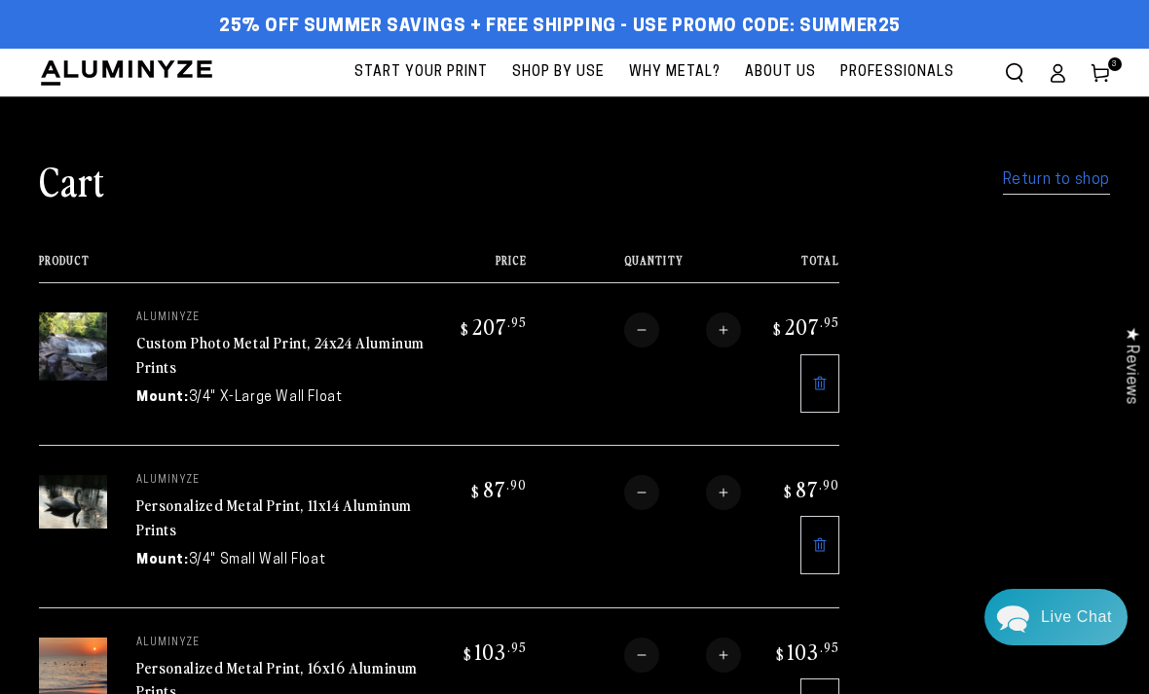
click at [1062, 174] on link "Return to shop" at bounding box center [1056, 180] width 107 height 28
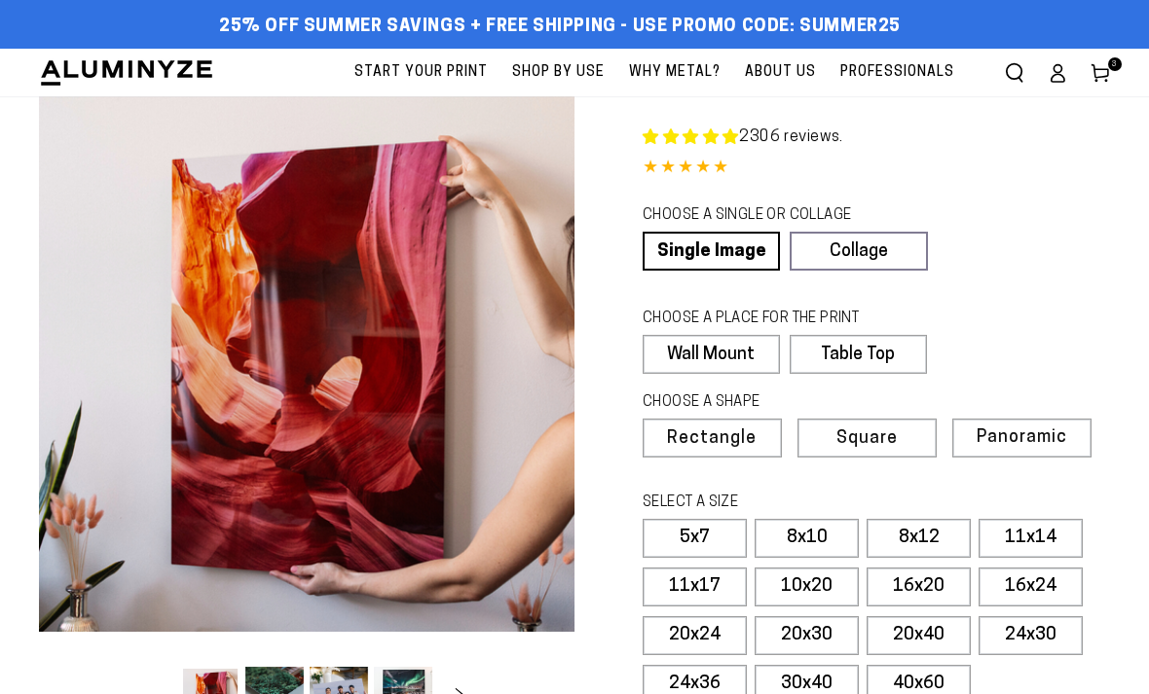
select select "**********"
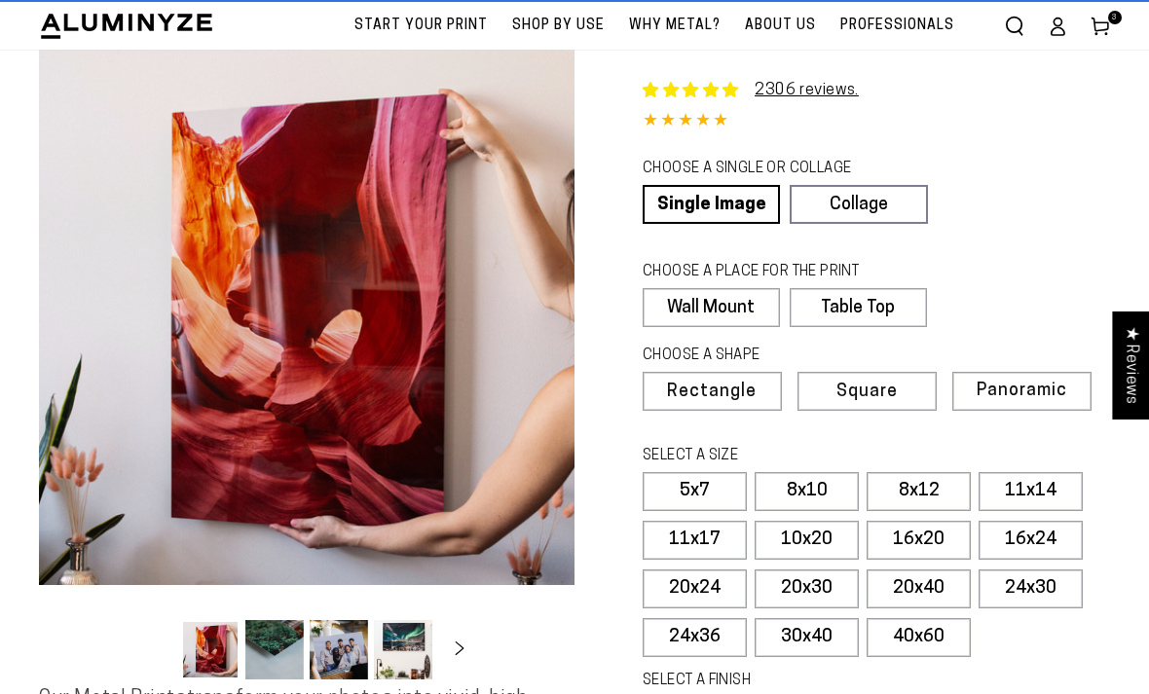
scroll to position [50, 0]
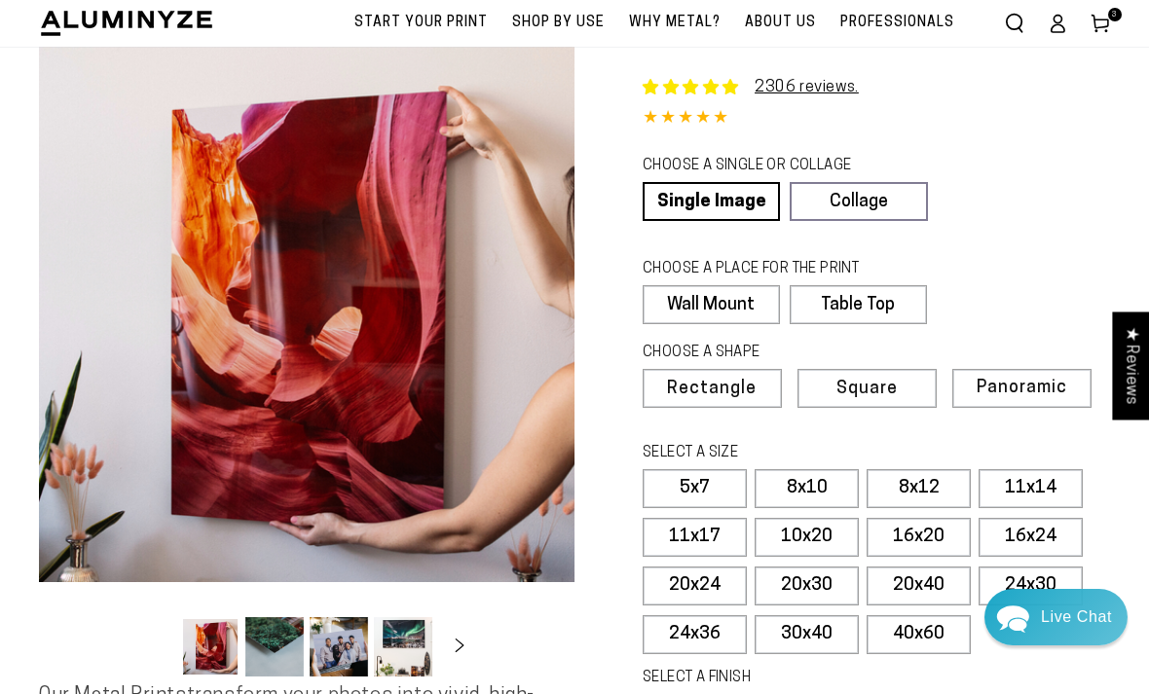
click at [718, 583] on label "20x24" at bounding box center [694, 585] width 104 height 39
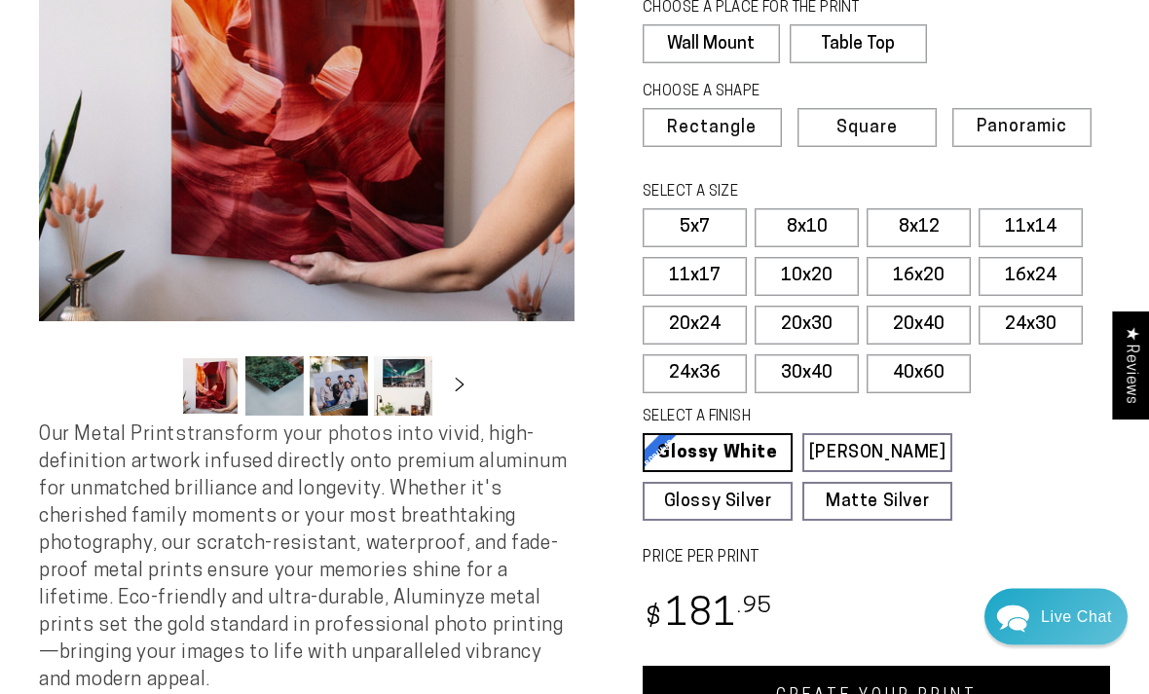
scroll to position [310, 0]
click at [886, 495] on link "Matte Silver Matte Silver Our raw silver matte aluminum surface adds a fascinat…" at bounding box center [877, 501] width 150 height 39
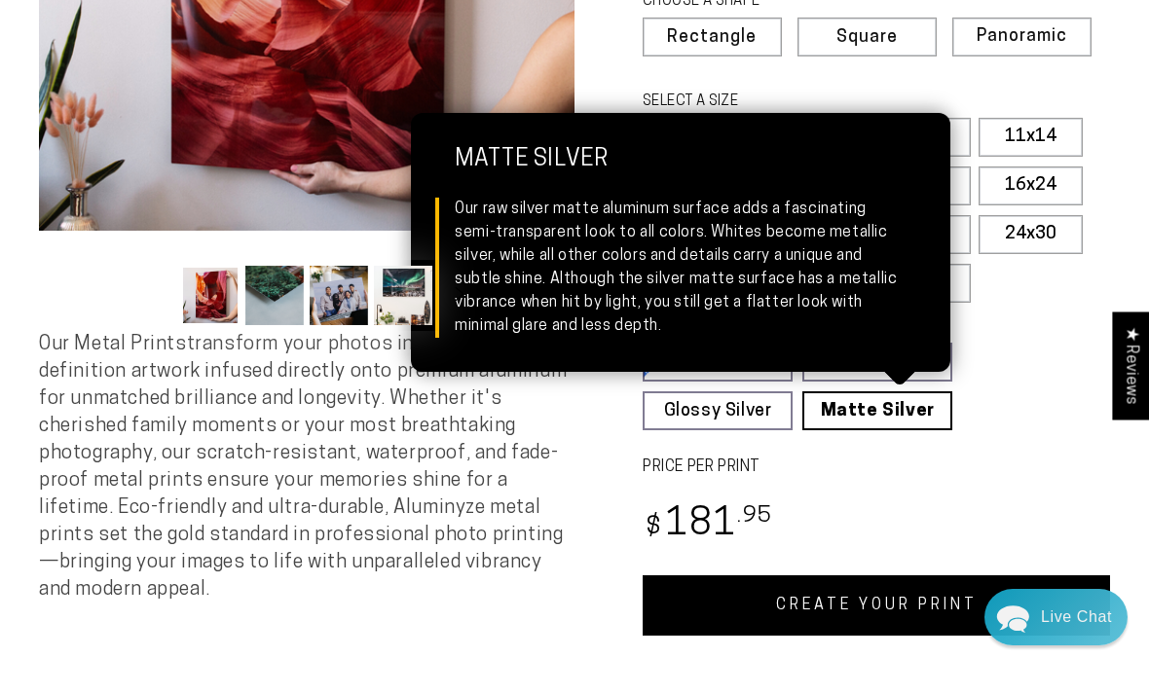
scroll to position [406, 0]
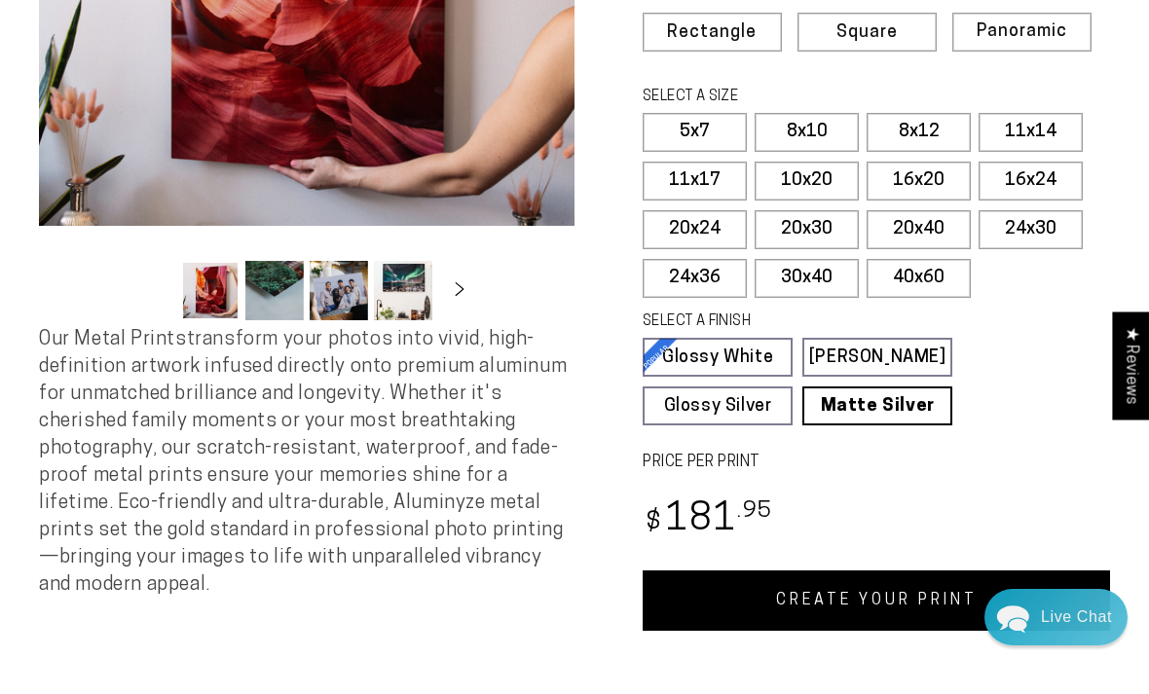
click at [977, 462] on label "PRICE PER PRINT" at bounding box center [875, 463] width 467 height 22
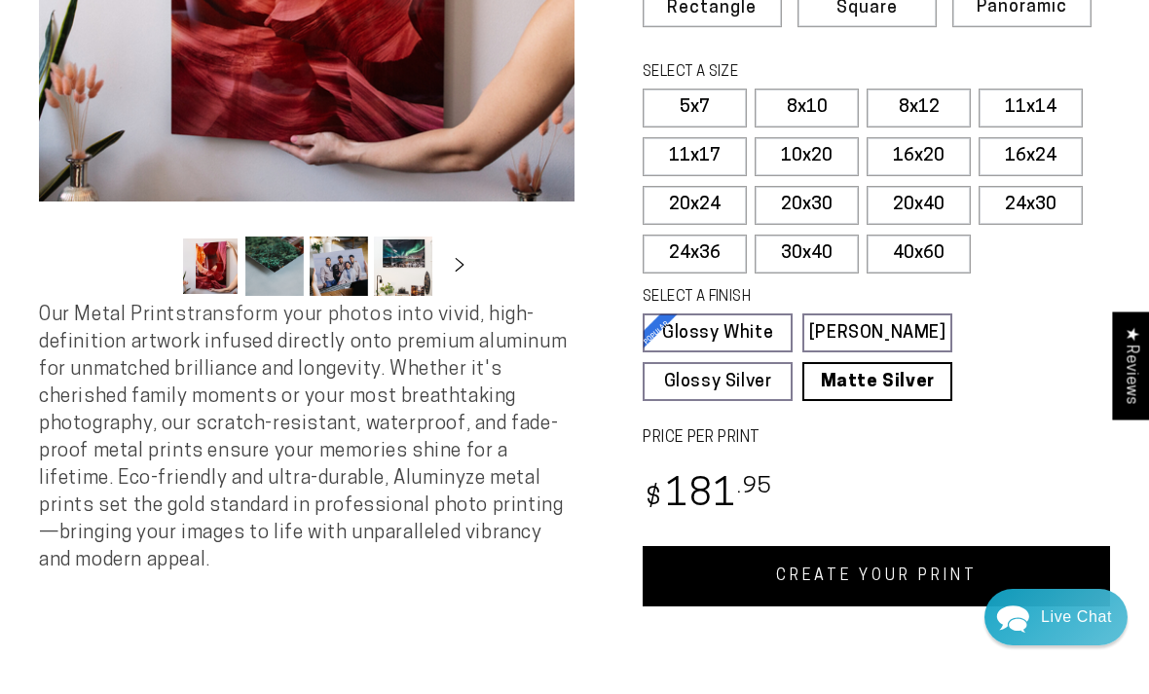
scroll to position [465, 0]
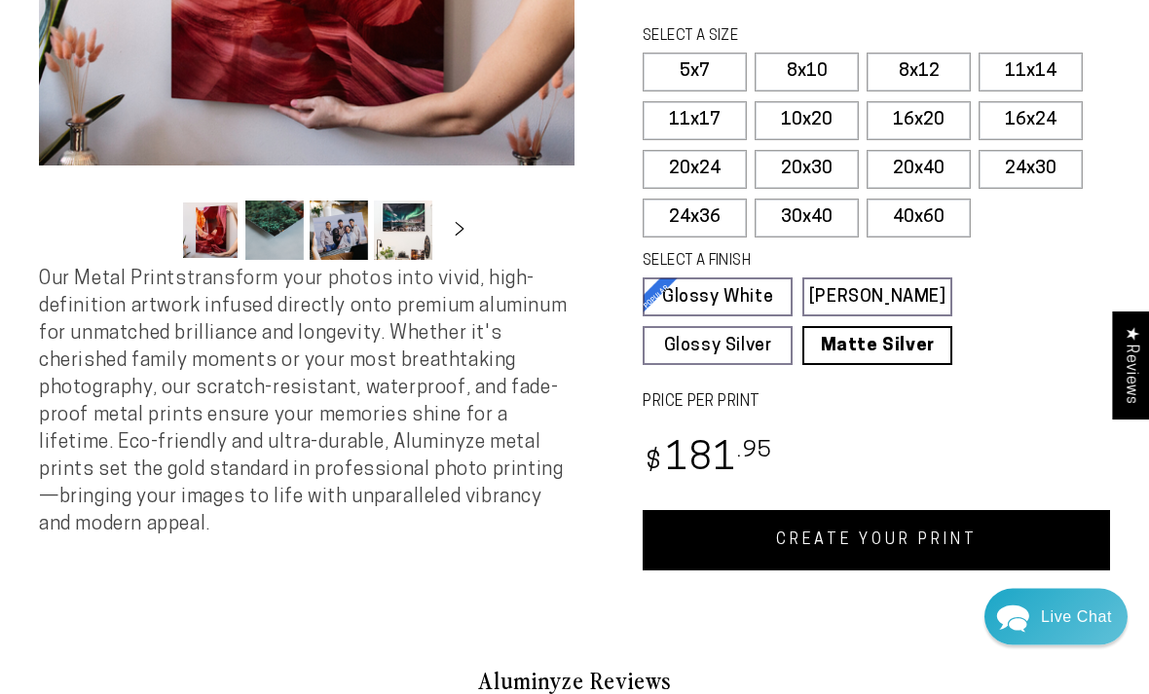
click at [932, 521] on link "CREATE YOUR PRINT" at bounding box center [875, 541] width 467 height 60
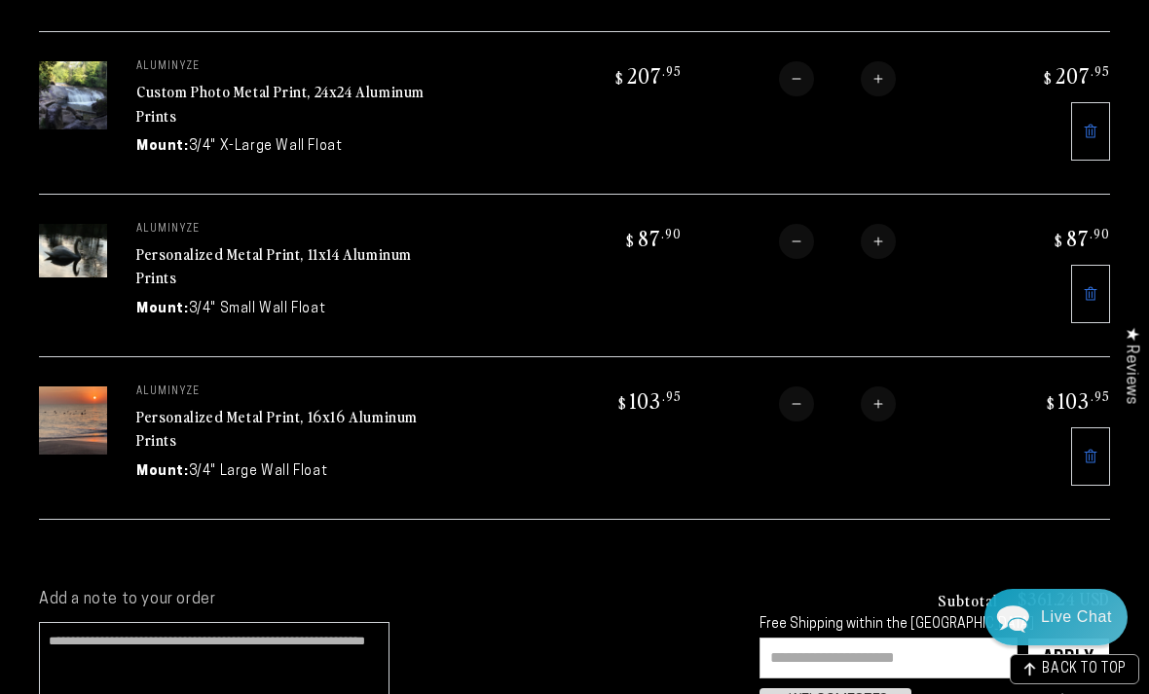
scroll to position [413, 0]
click at [122, 429] on td "aluminyze Personalized Metal Print, 16x16 Aluminum Prints Mount: 3/4" Large Wal…" at bounding box center [327, 438] width 440 height 163
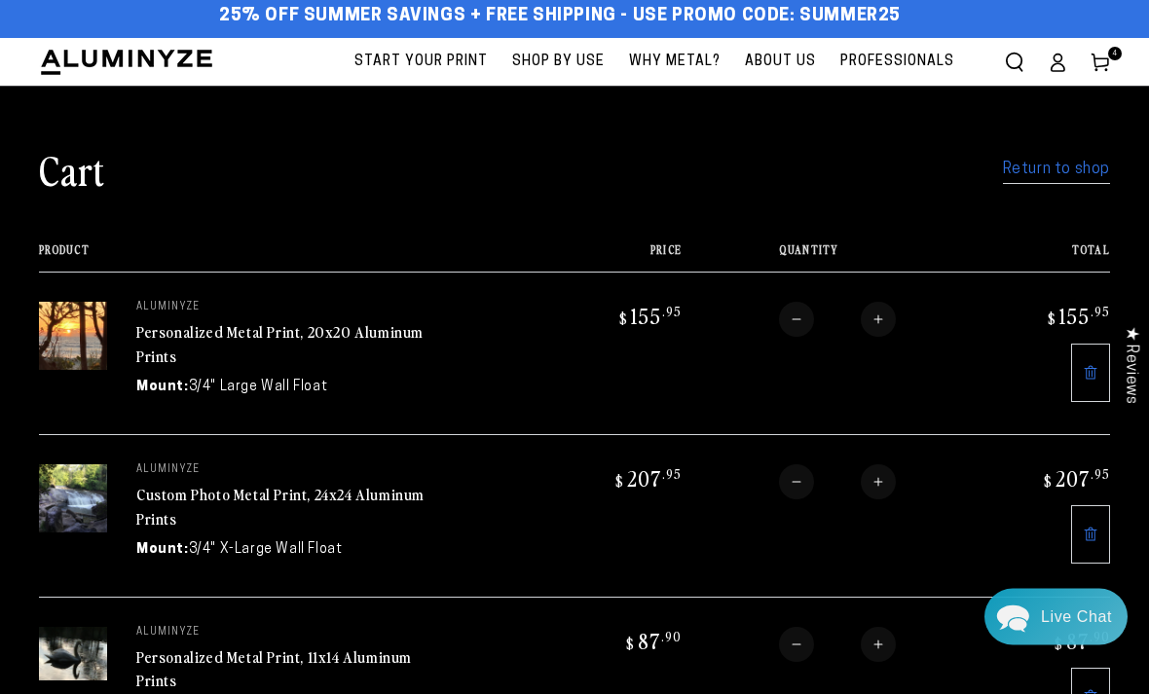
scroll to position [17, 0]
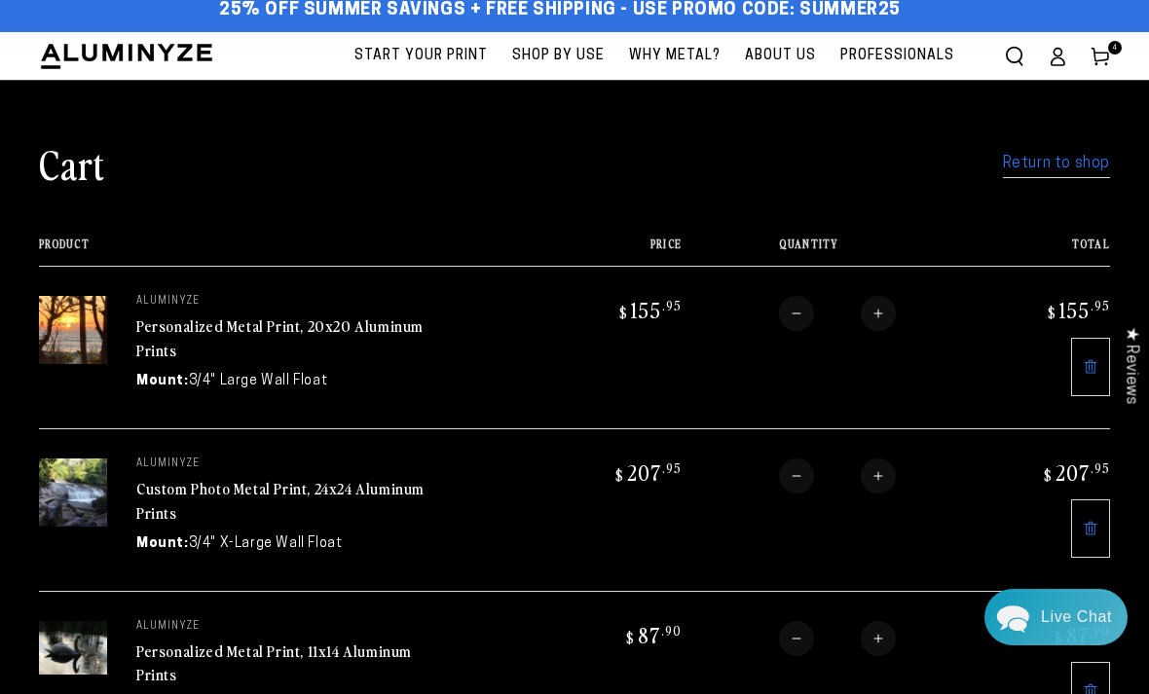
click at [1138, 404] on div "★ Reviews" at bounding box center [1130, 365] width 37 height 108
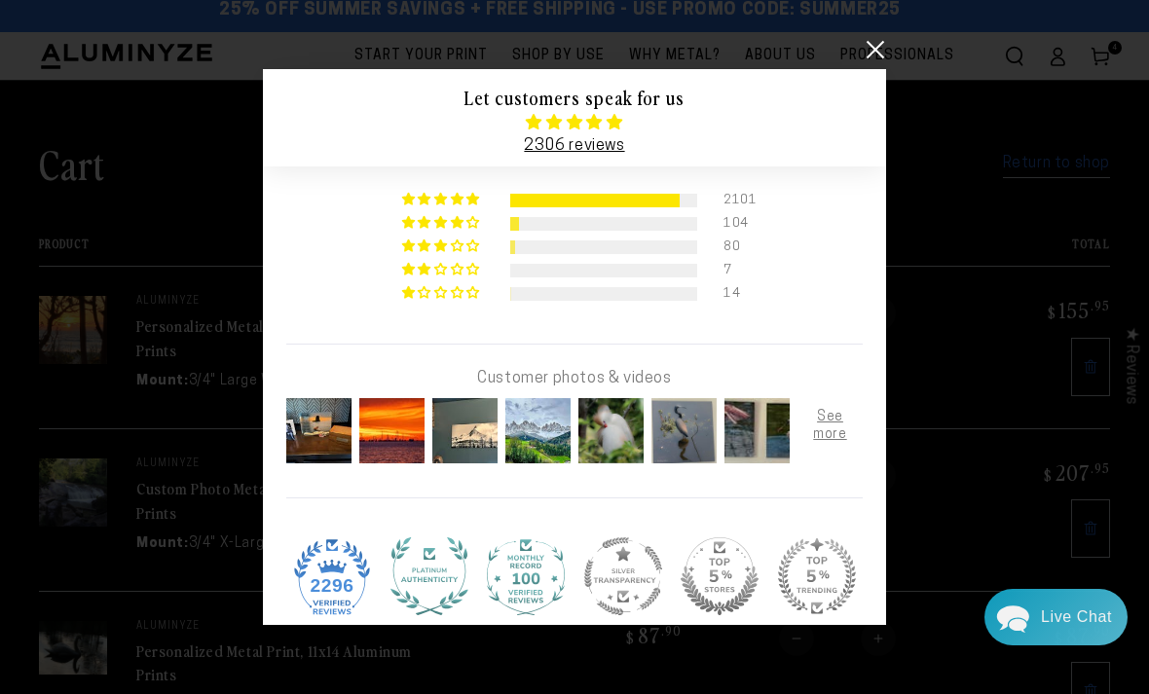
click at [212, 204] on div at bounding box center [574, 347] width 1149 height 694
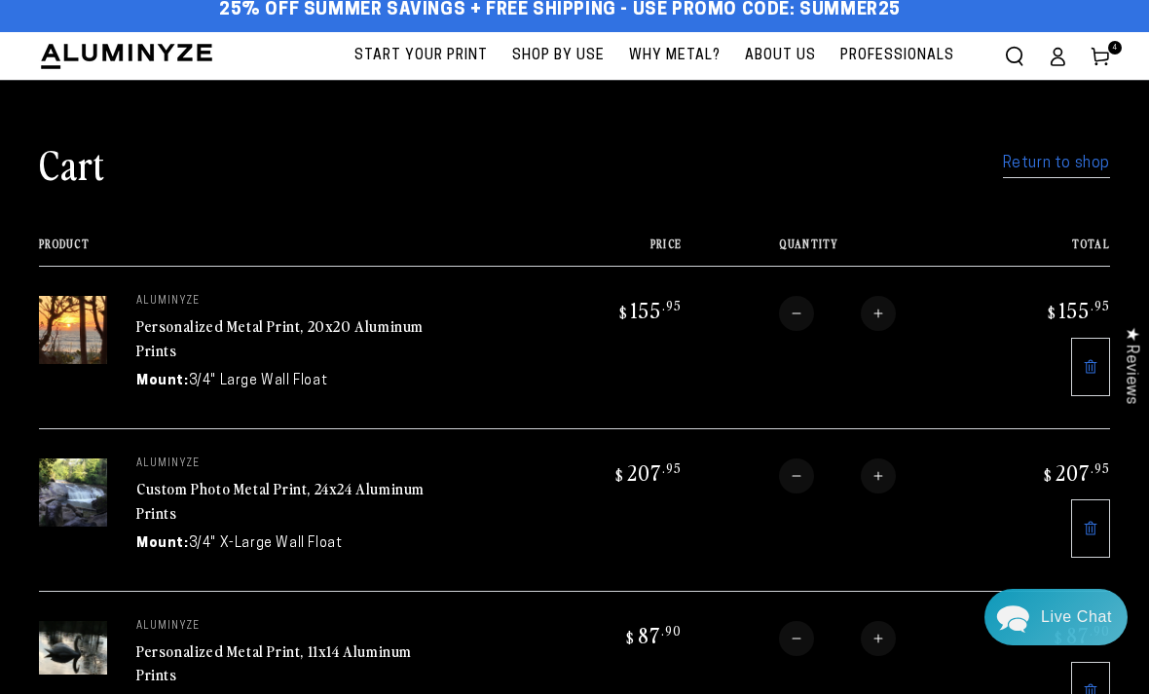
scroll to position [0, 0]
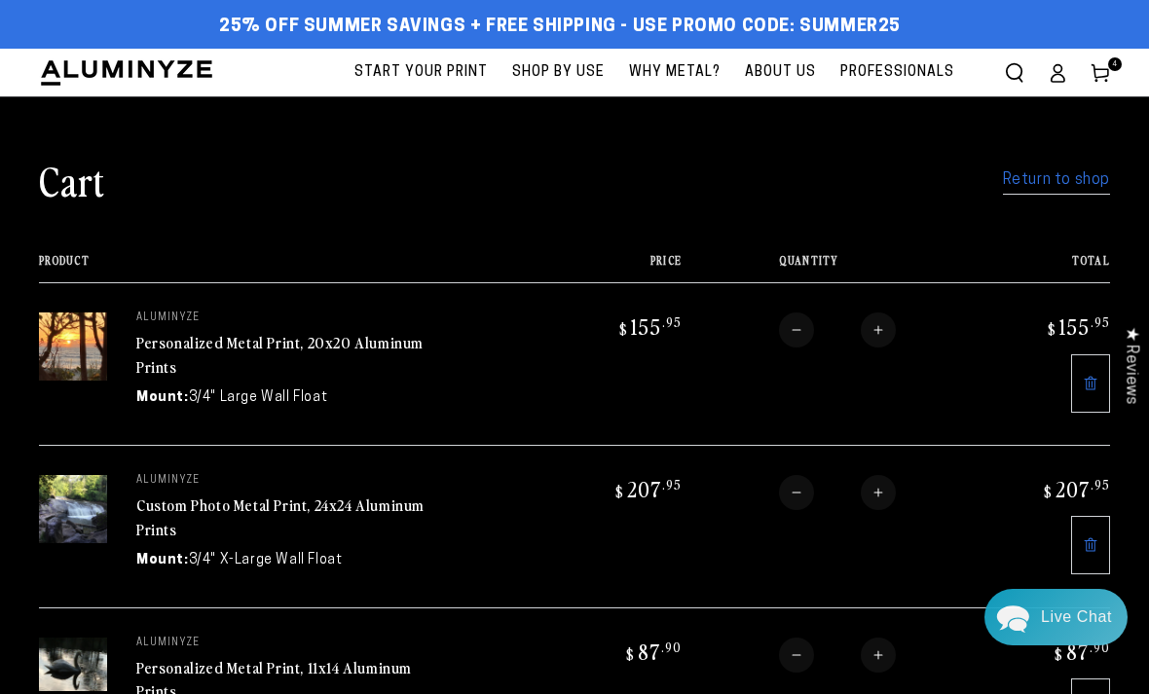
click at [1086, 172] on link "Return to shop" at bounding box center [1056, 180] width 107 height 28
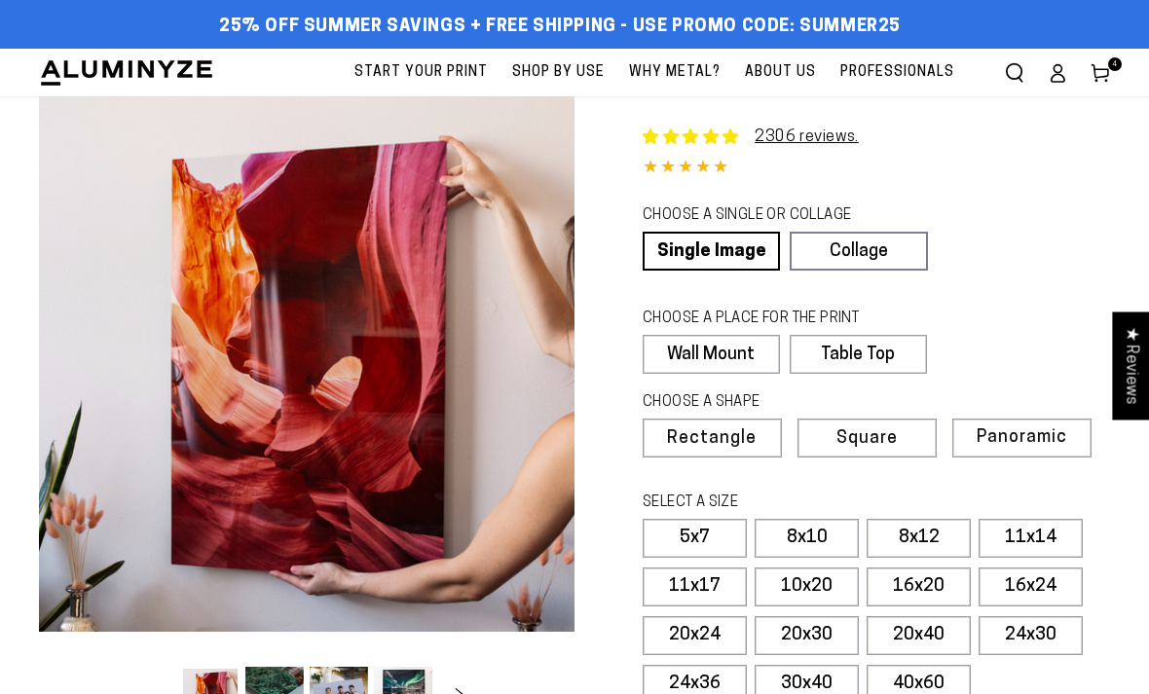
select select "**********"
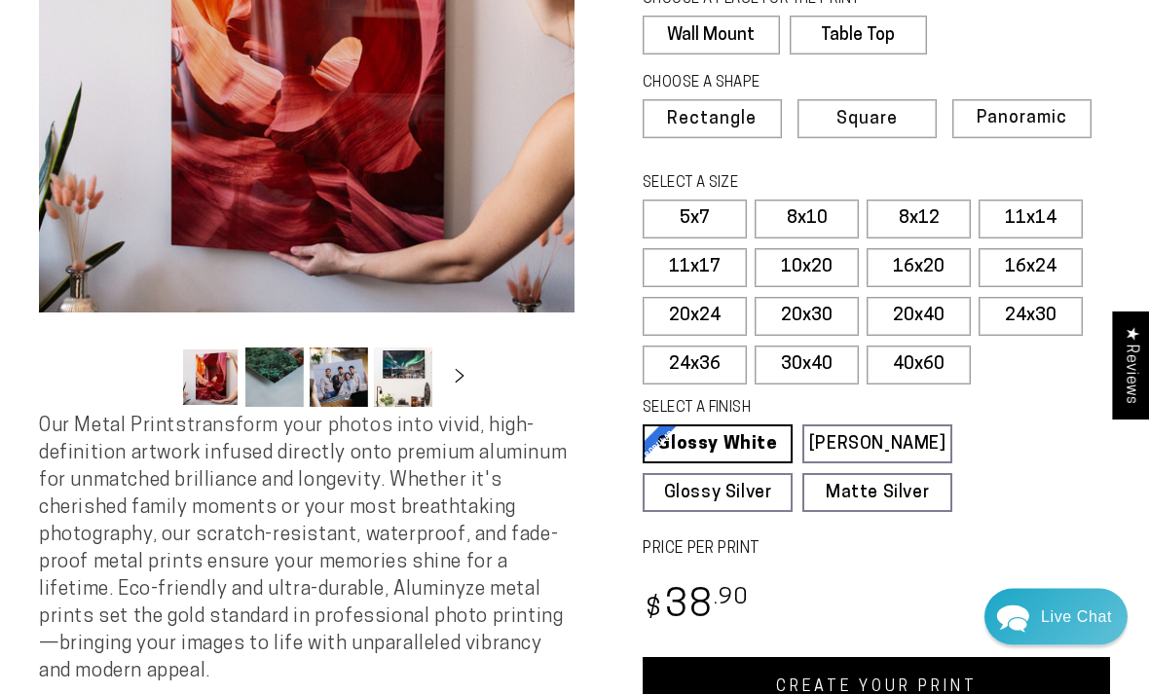
scroll to position [318, 0]
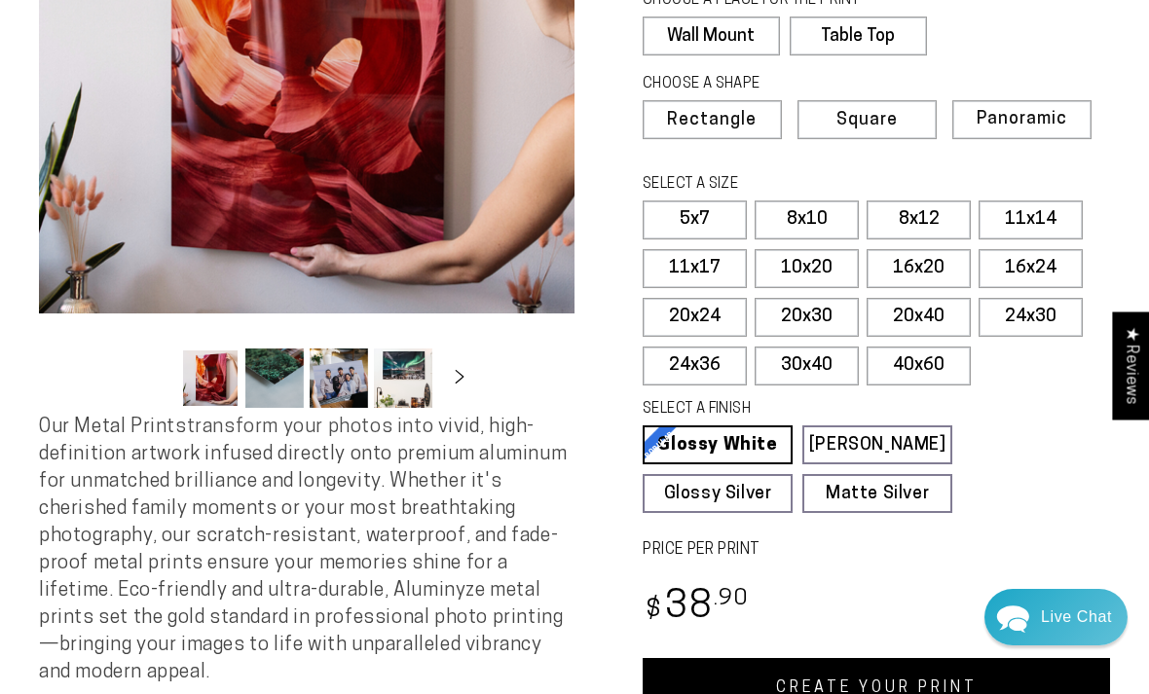
click at [996, 299] on label "24x30" at bounding box center [1030, 317] width 104 height 39
click at [1034, 264] on label "16x24" at bounding box center [1030, 268] width 104 height 39
click at [866, 674] on link "CREATE YOUR PRINT" at bounding box center [875, 688] width 467 height 60
